Goal: Transaction & Acquisition: Book appointment/travel/reservation

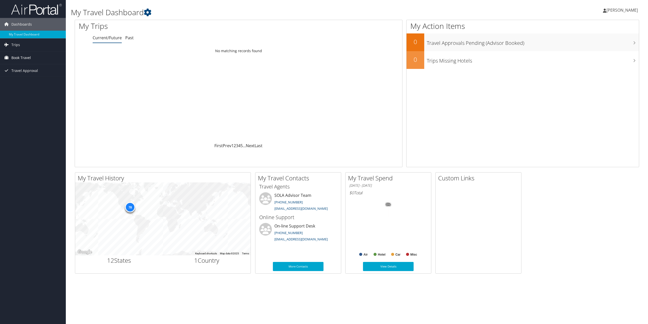
click at [12, 55] on span "Book Travel" at bounding box center [20, 57] width 19 height 13
click at [21, 74] on link "Book/Manage Online Trips" at bounding box center [33, 76] width 66 height 8
click at [25, 59] on span "Book Travel" at bounding box center [20, 57] width 19 height 13
click at [33, 75] on link "Book/Manage Online Trips" at bounding box center [33, 76] width 66 height 8
